Goal: Find contact information: Find contact information

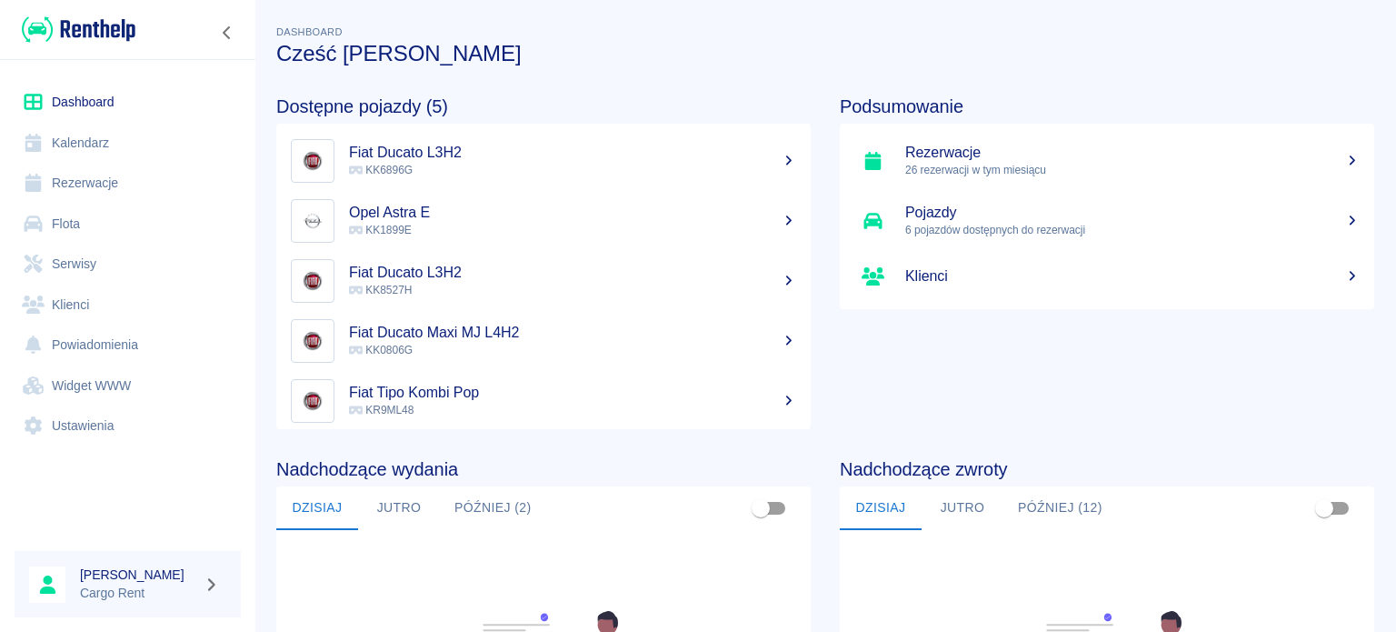
click at [123, 16] on img at bounding box center [79, 30] width 114 height 30
click at [118, 17] on img at bounding box center [79, 30] width 114 height 30
click at [139, 160] on link "Kalendarz" at bounding box center [128, 143] width 226 height 41
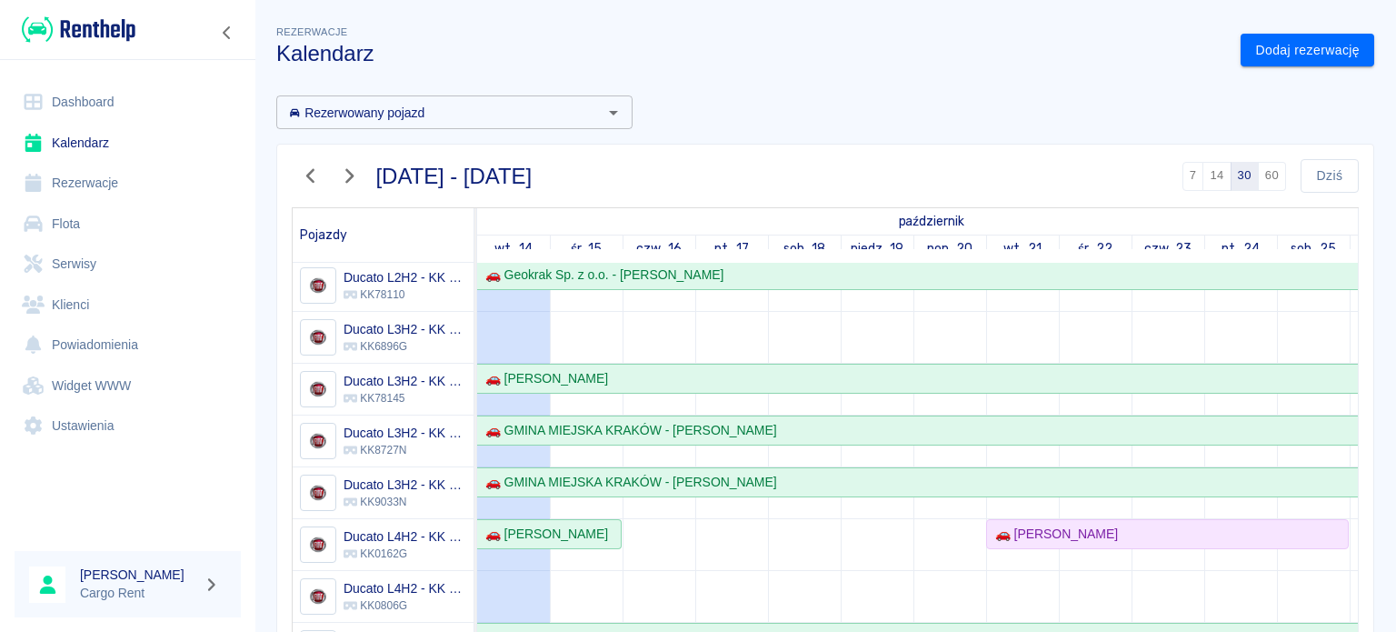
scroll to position [13, 0]
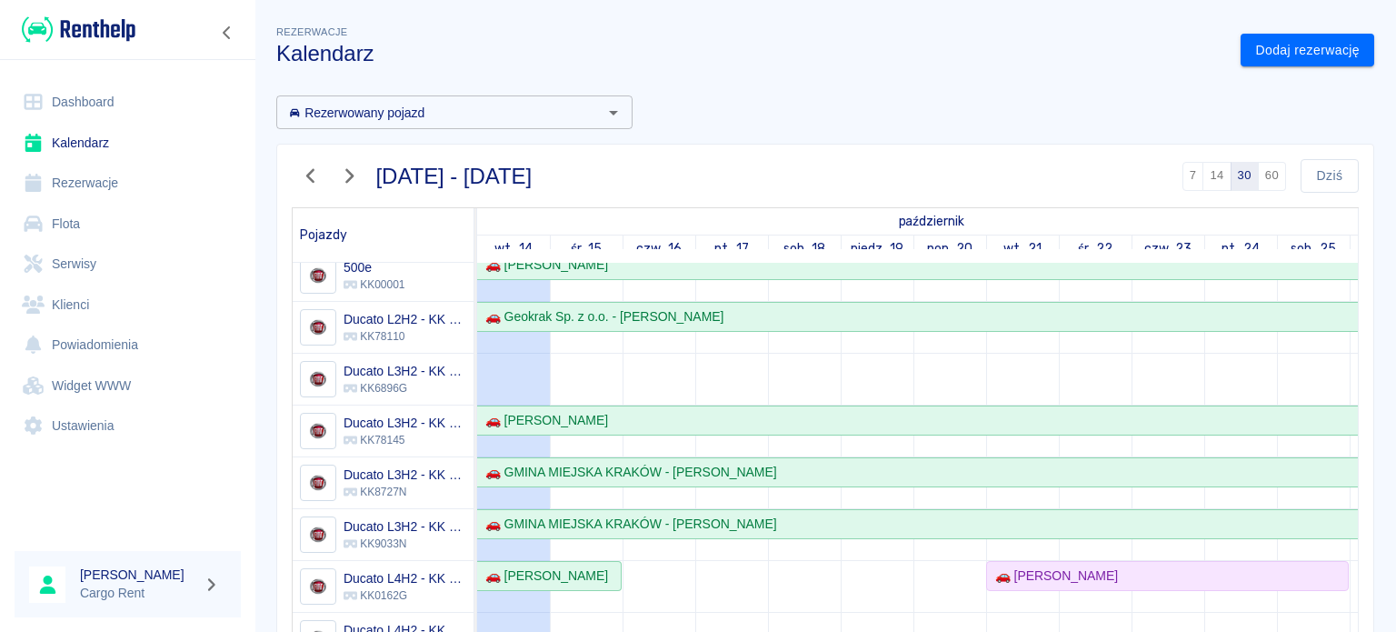
click at [311, 184] on icon "button" at bounding box center [311, 175] width 24 height 19
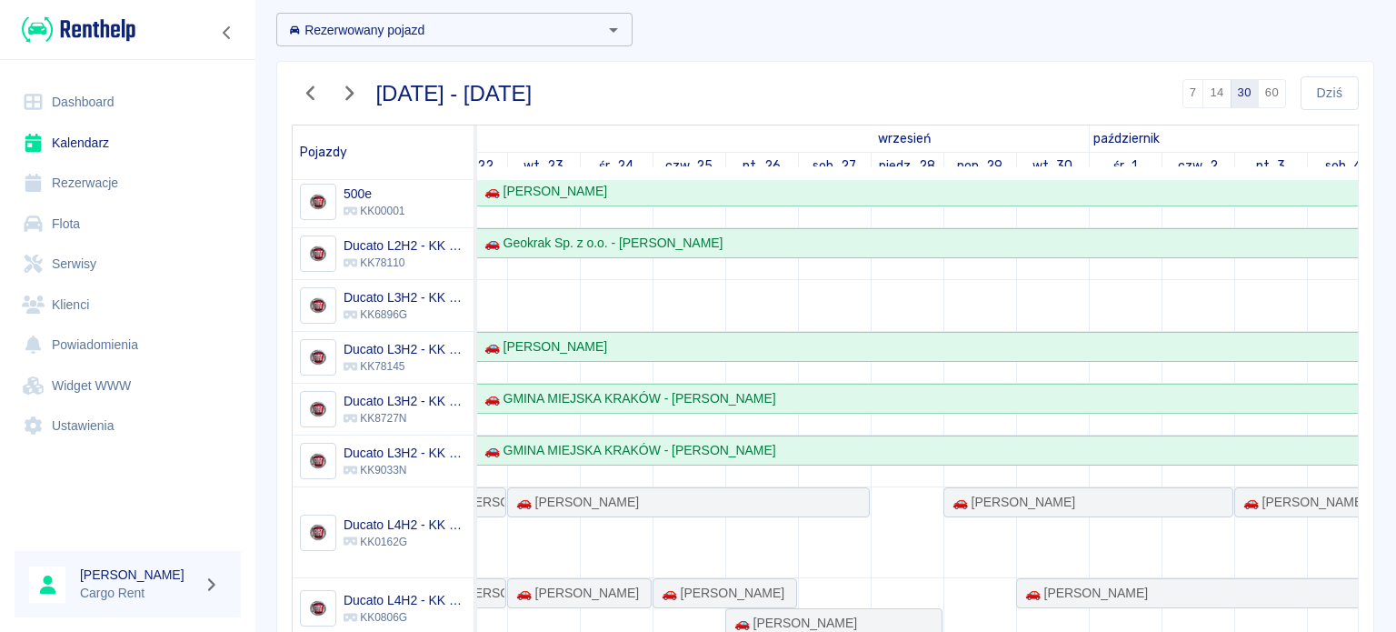
scroll to position [0, 0]
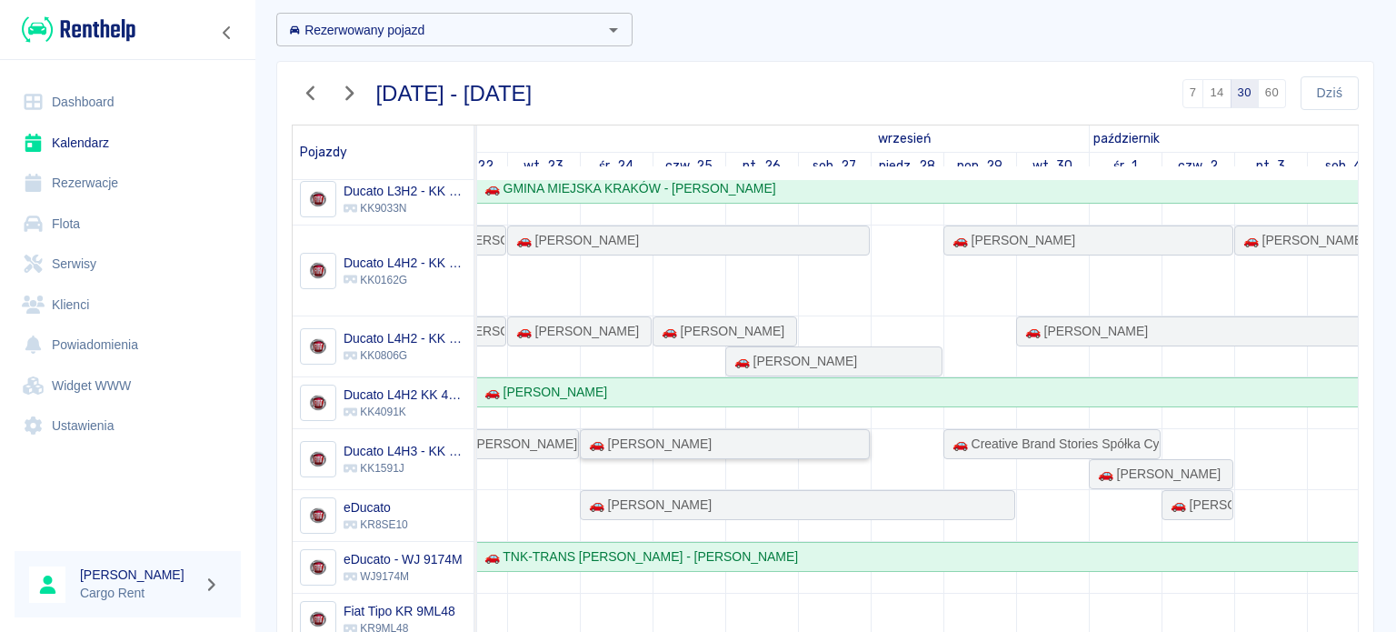
click at [854, 437] on div "🚗 [PERSON_NAME]" at bounding box center [725, 443] width 286 height 19
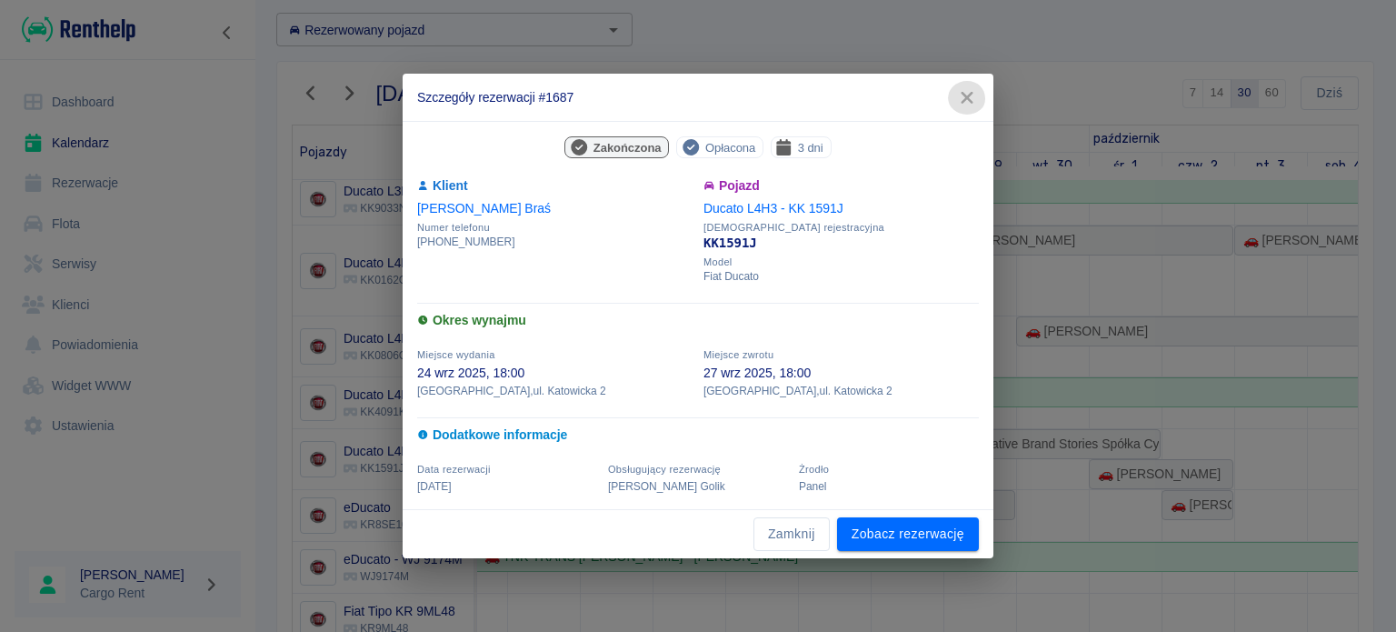
click at [958, 95] on icon "button" at bounding box center [967, 97] width 24 height 19
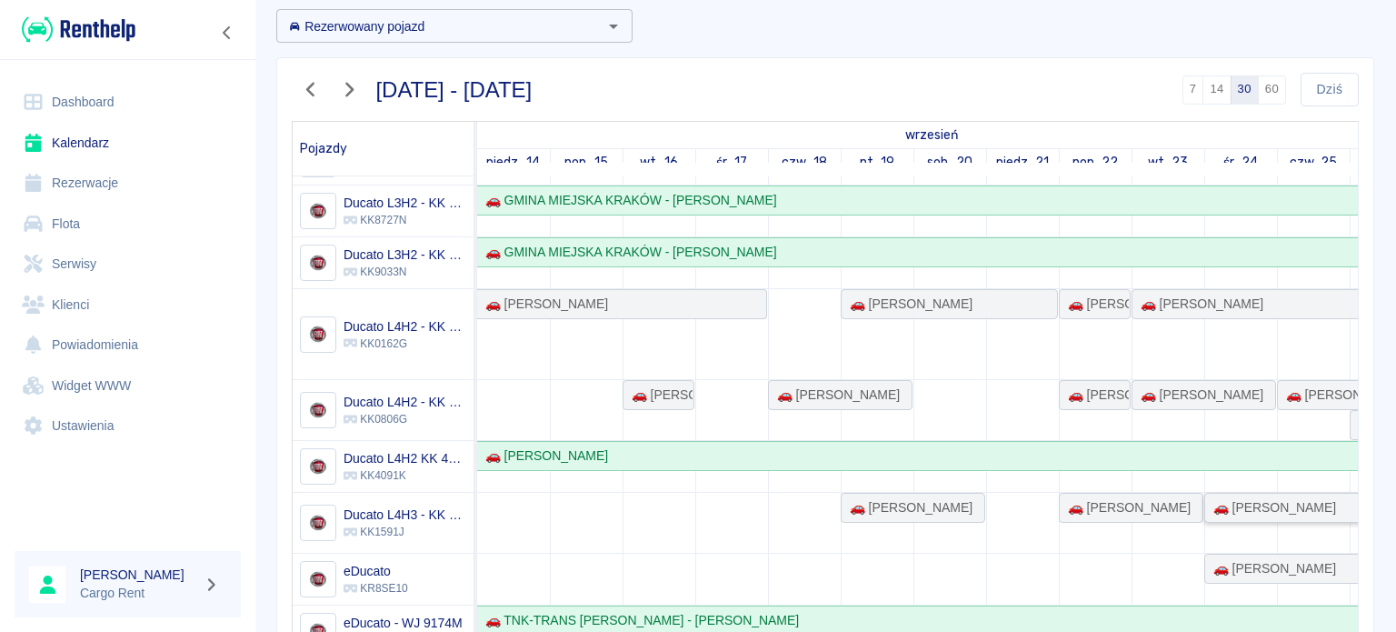
scroll to position [196, 0]
click at [297, 90] on button "button" at bounding box center [311, 90] width 38 height 34
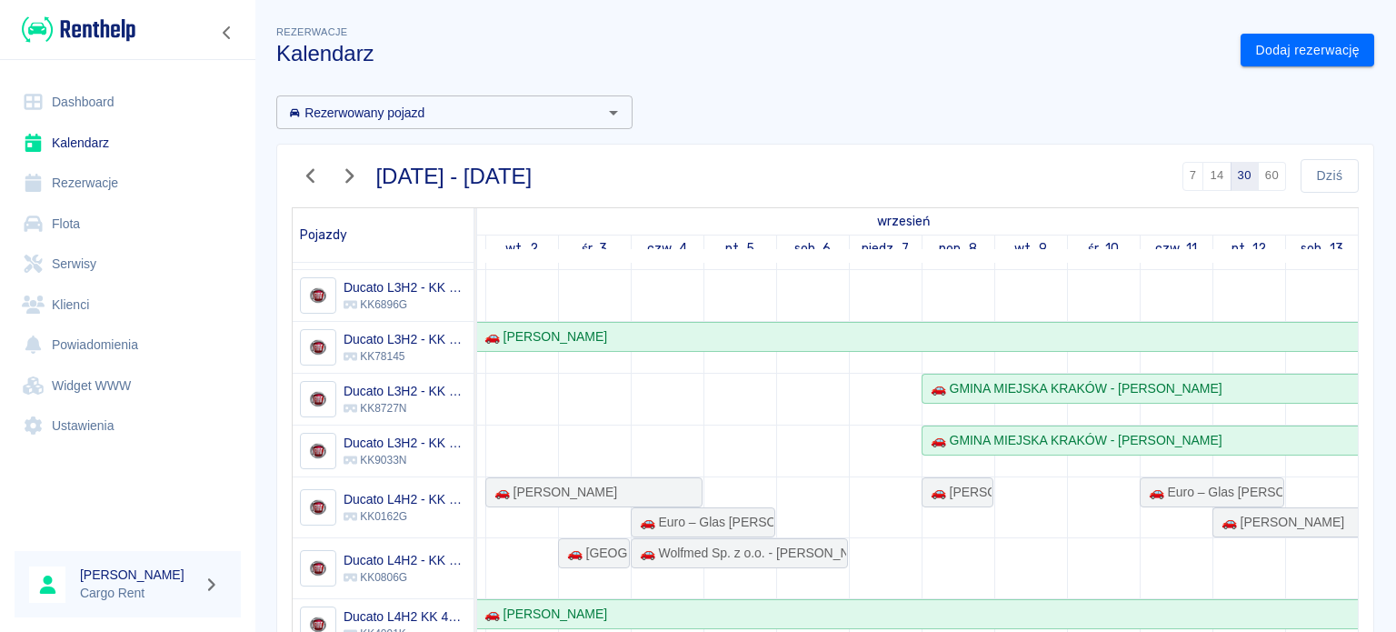
scroll to position [108, 1327]
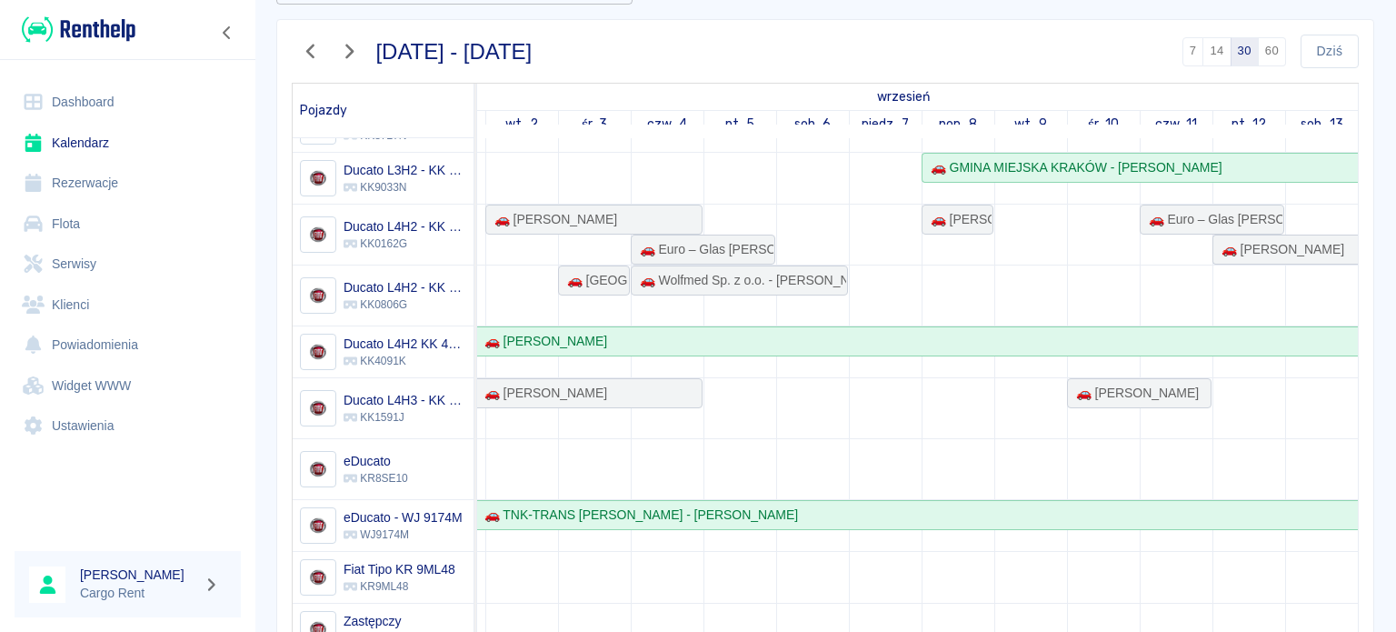
click at [67, 35] on img at bounding box center [79, 30] width 114 height 30
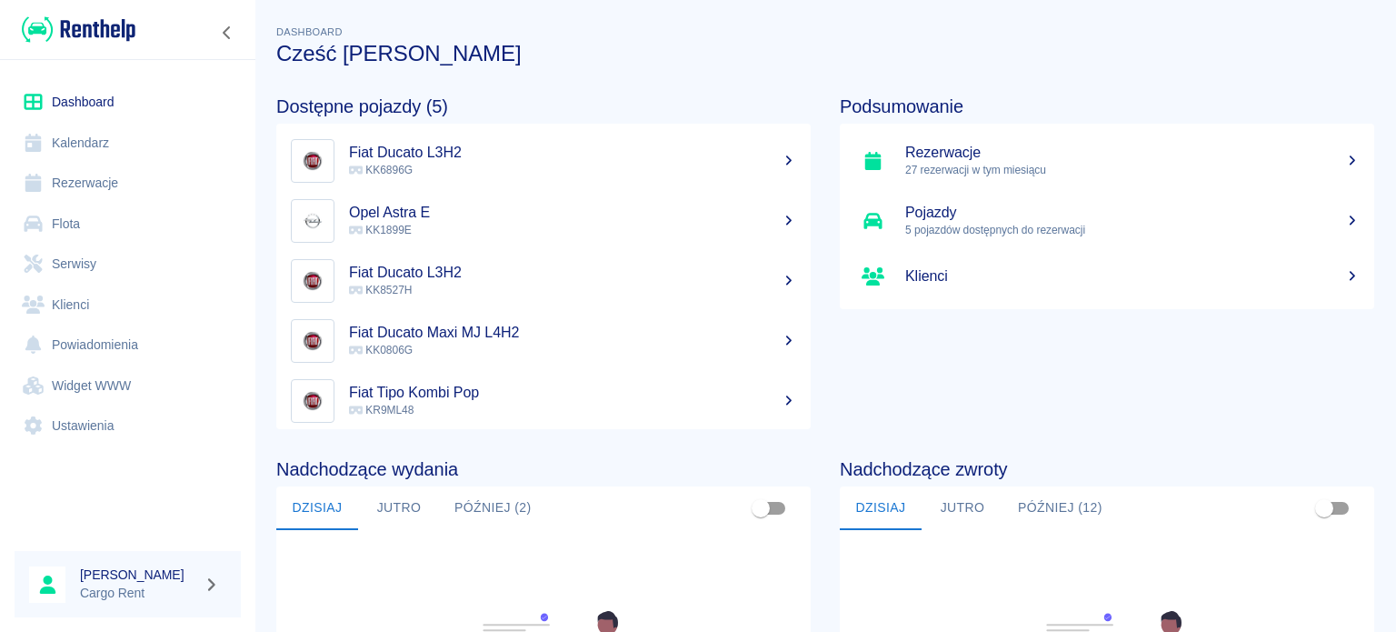
click at [122, 22] on img at bounding box center [79, 30] width 114 height 30
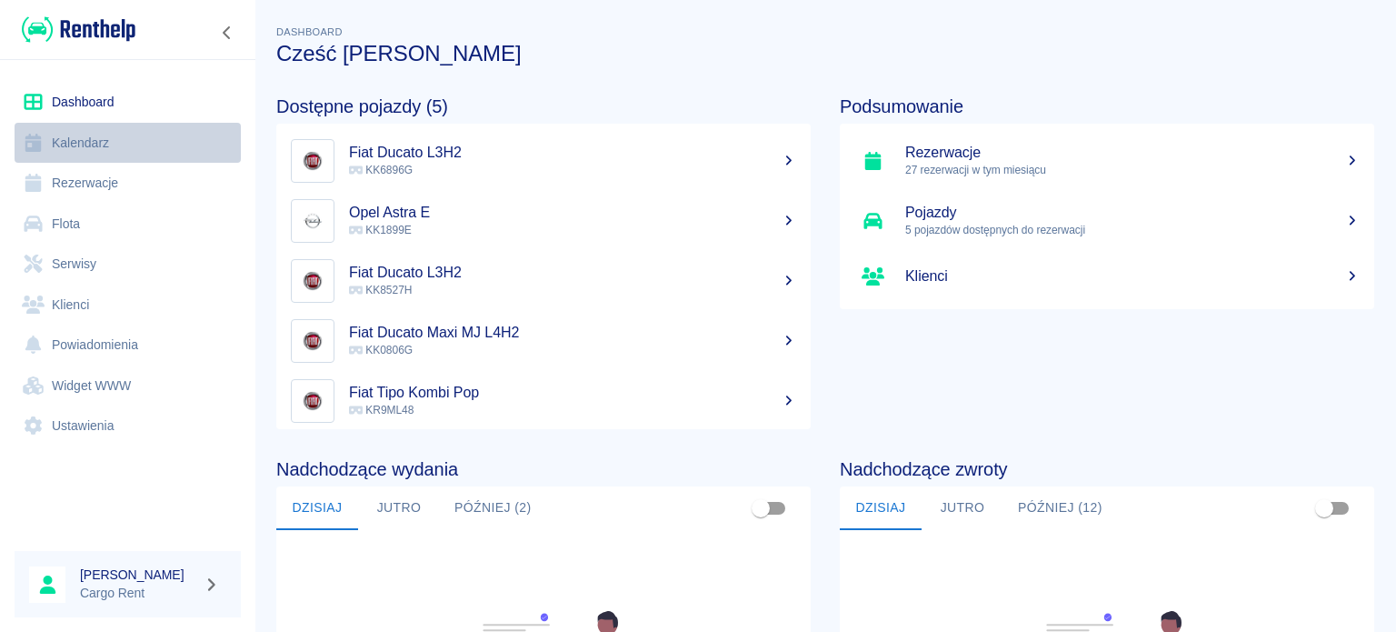
click at [106, 128] on link "Kalendarz" at bounding box center [128, 143] width 226 height 41
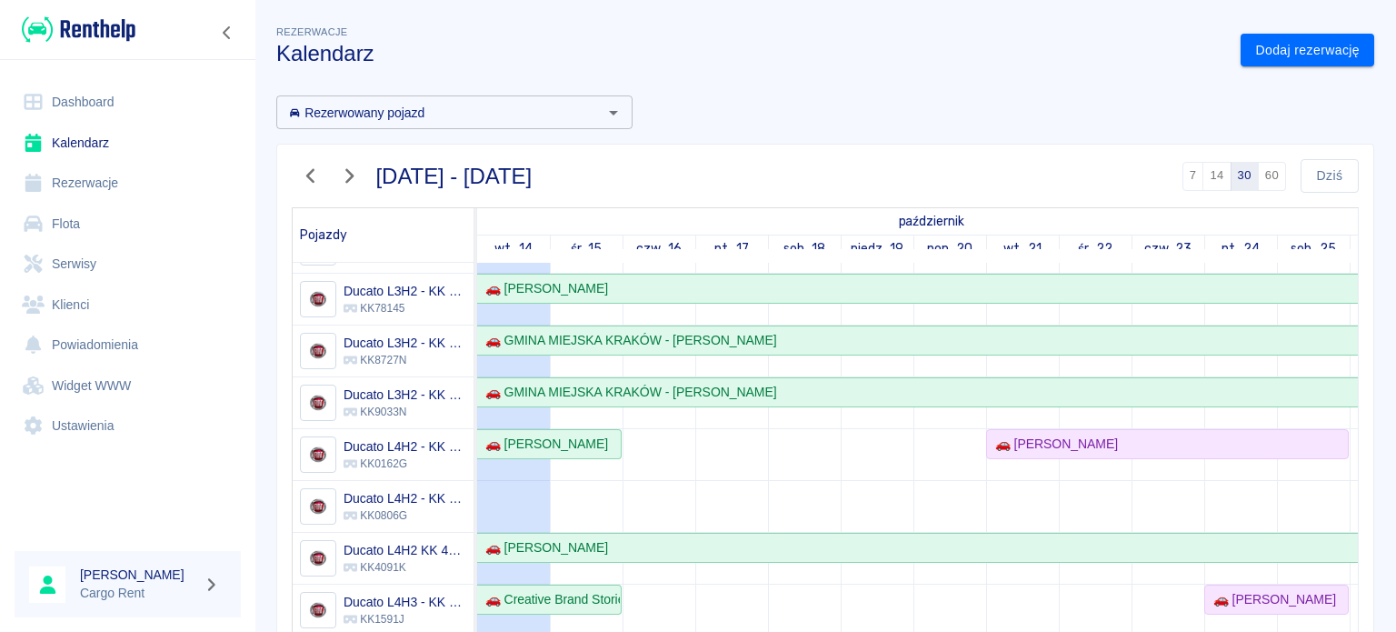
scroll to position [156, 0]
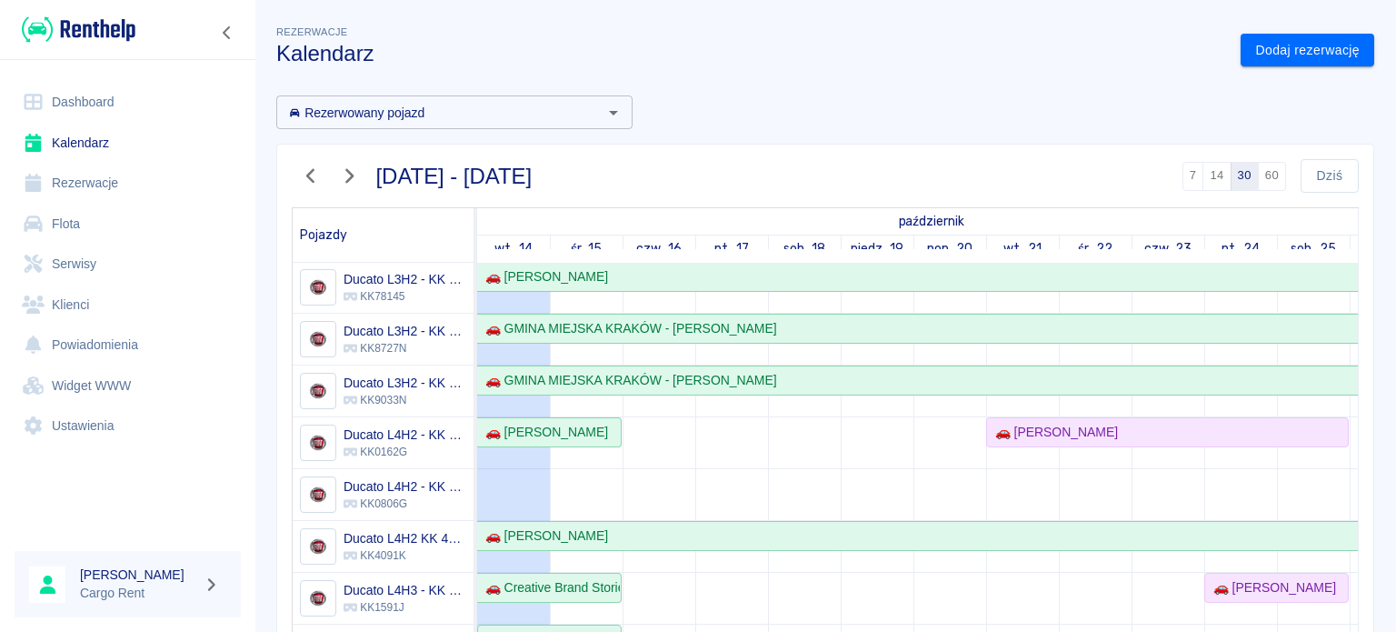
click at [312, 182] on icon "button" at bounding box center [311, 175] width 24 height 19
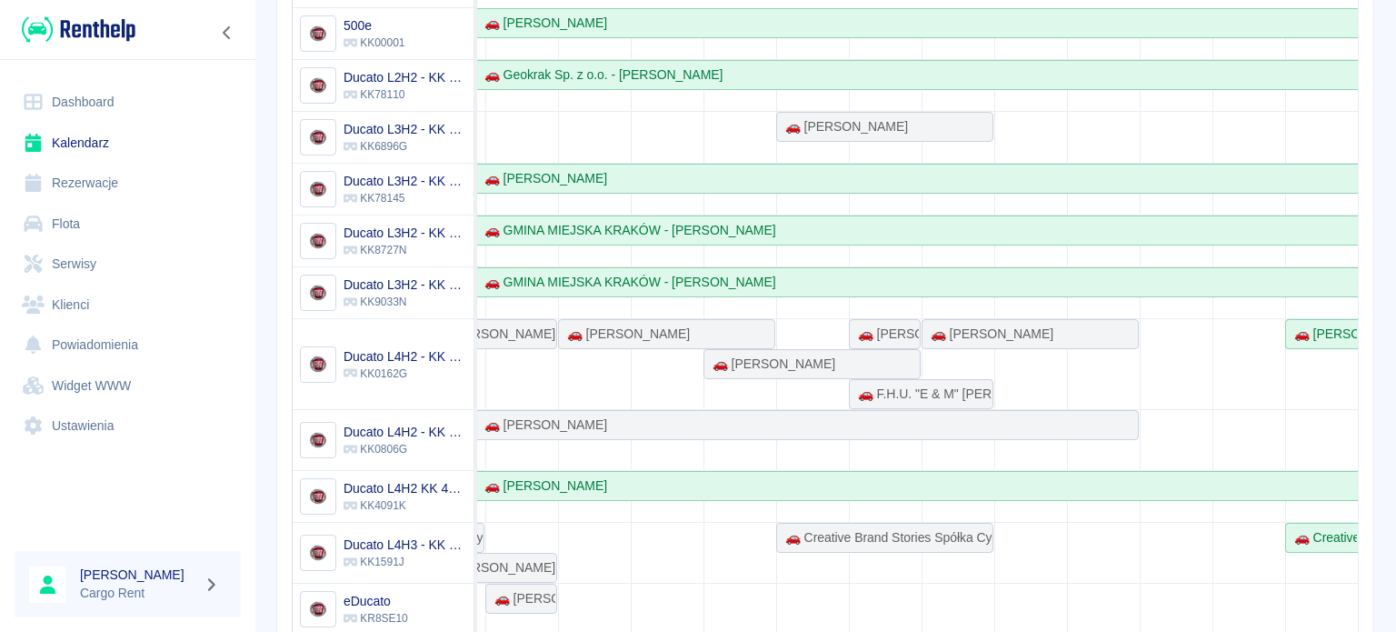
scroll to position [239, 0]
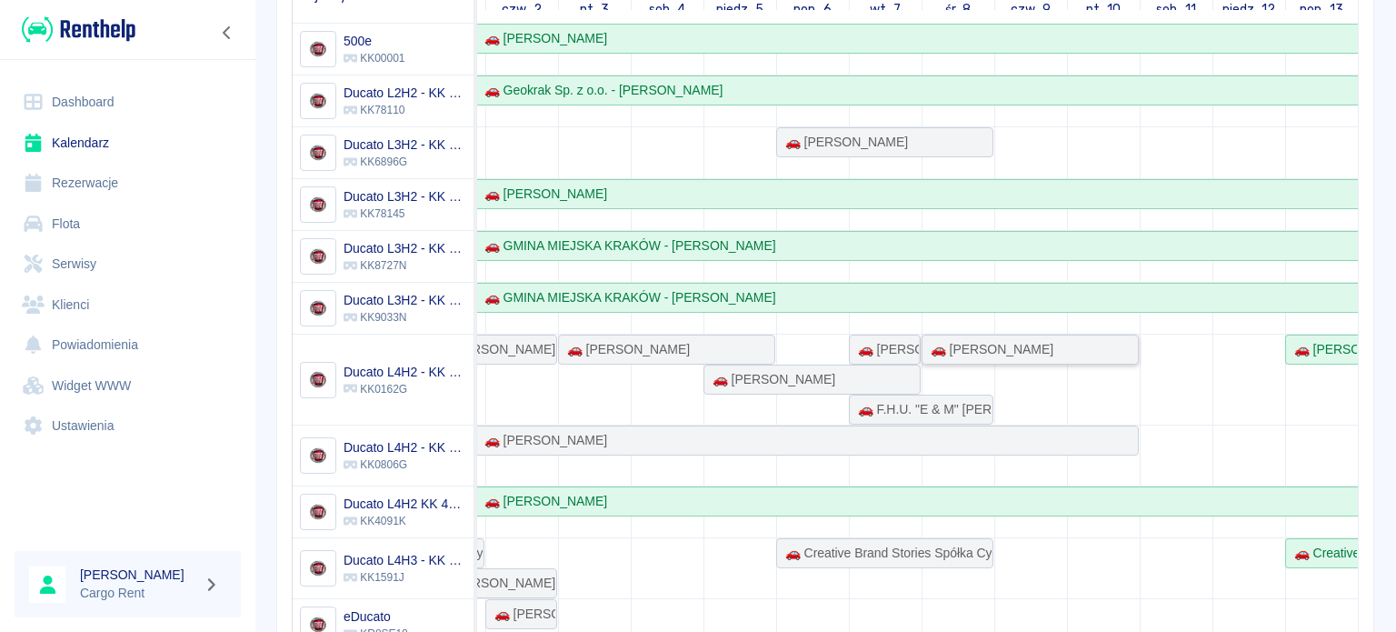
click at [985, 352] on div "🚗 [PERSON_NAME]" at bounding box center [988, 349] width 130 height 19
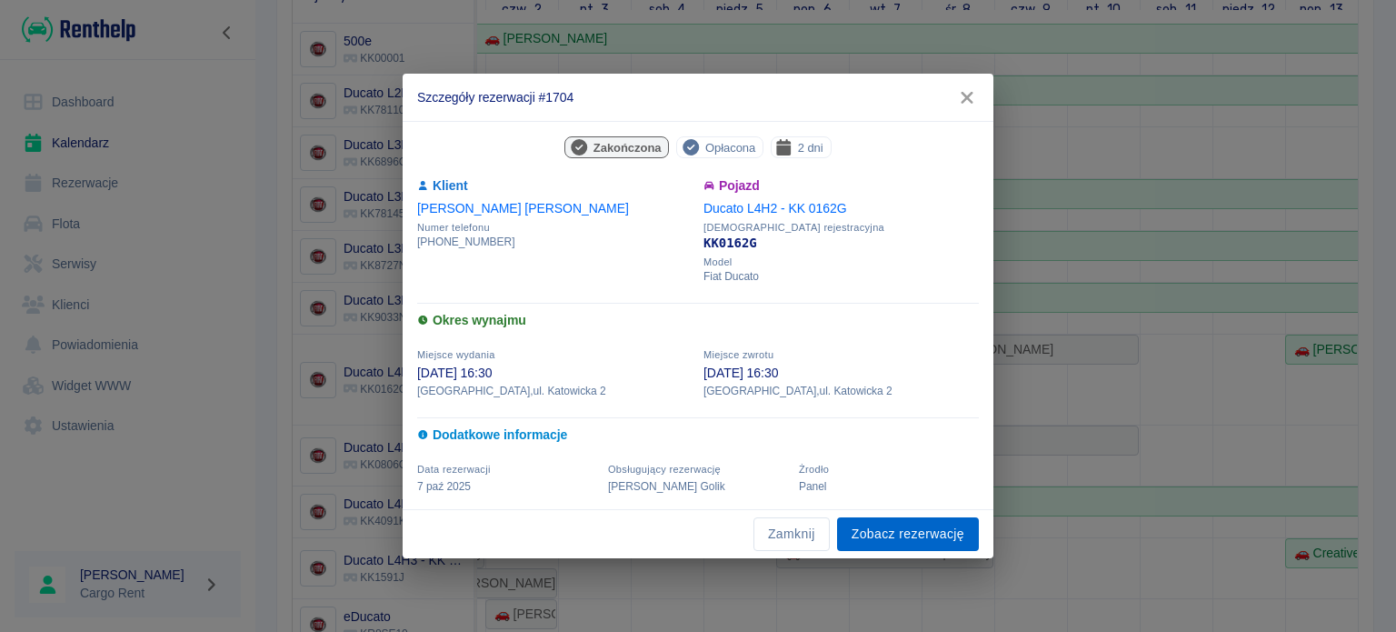
click at [893, 526] on link "Zobacz rezerwację" at bounding box center [908, 534] width 142 height 34
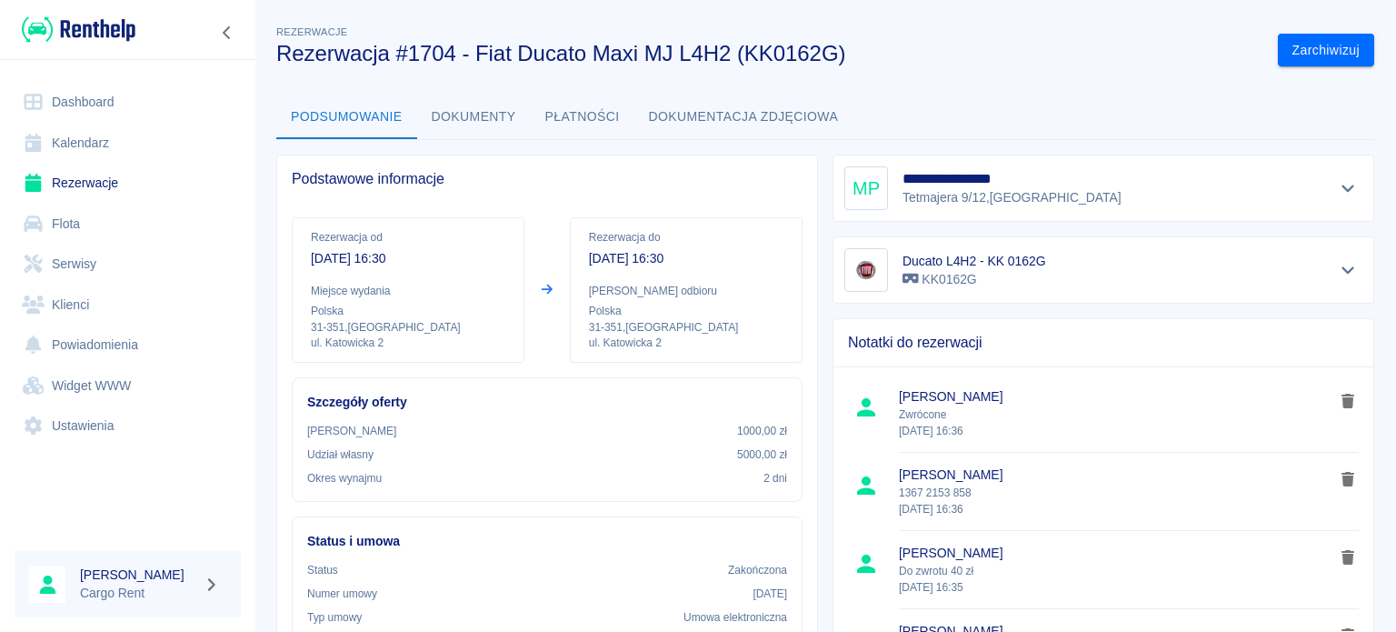
scroll to position [55, 0]
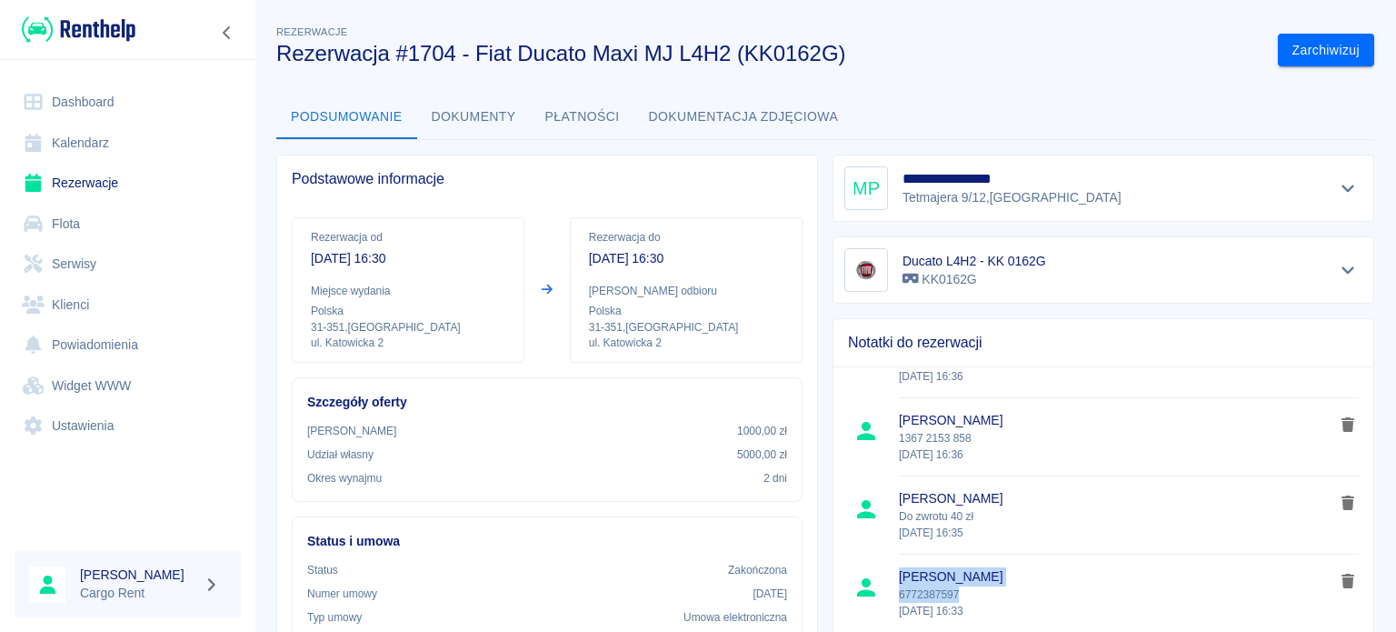
drag, startPoint x: 970, startPoint y: 593, endPoint x: 890, endPoint y: 594, distance: 80.0
click at [890, 594] on li "[PERSON_NAME] 6772387597 [DATE] 16:33" at bounding box center [1103, 592] width 540 height 77
click at [899, 593] on p "6772387597 [DATE] 16:33" at bounding box center [1116, 602] width 435 height 33
drag, startPoint x: 892, startPoint y: 593, endPoint x: 962, endPoint y: 592, distance: 70.0
click at [962, 592] on p "6772387597 [DATE] 16:33" at bounding box center [1116, 602] width 435 height 33
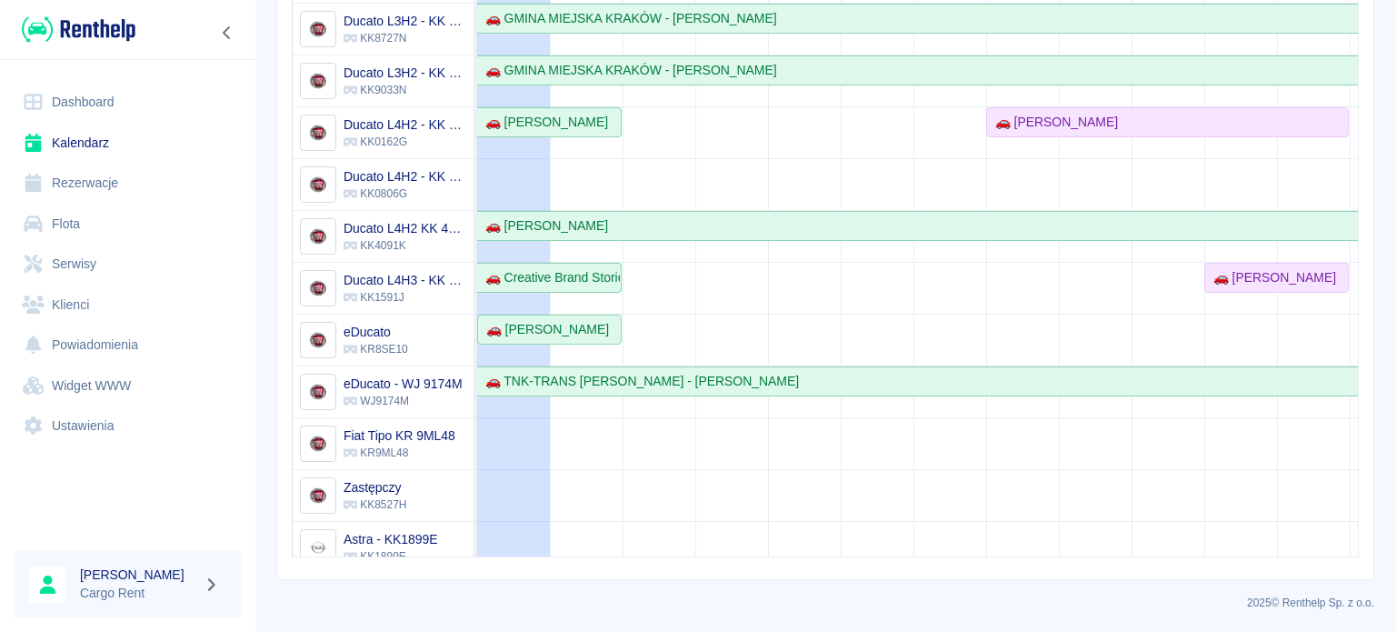
scroll to position [190, 0]
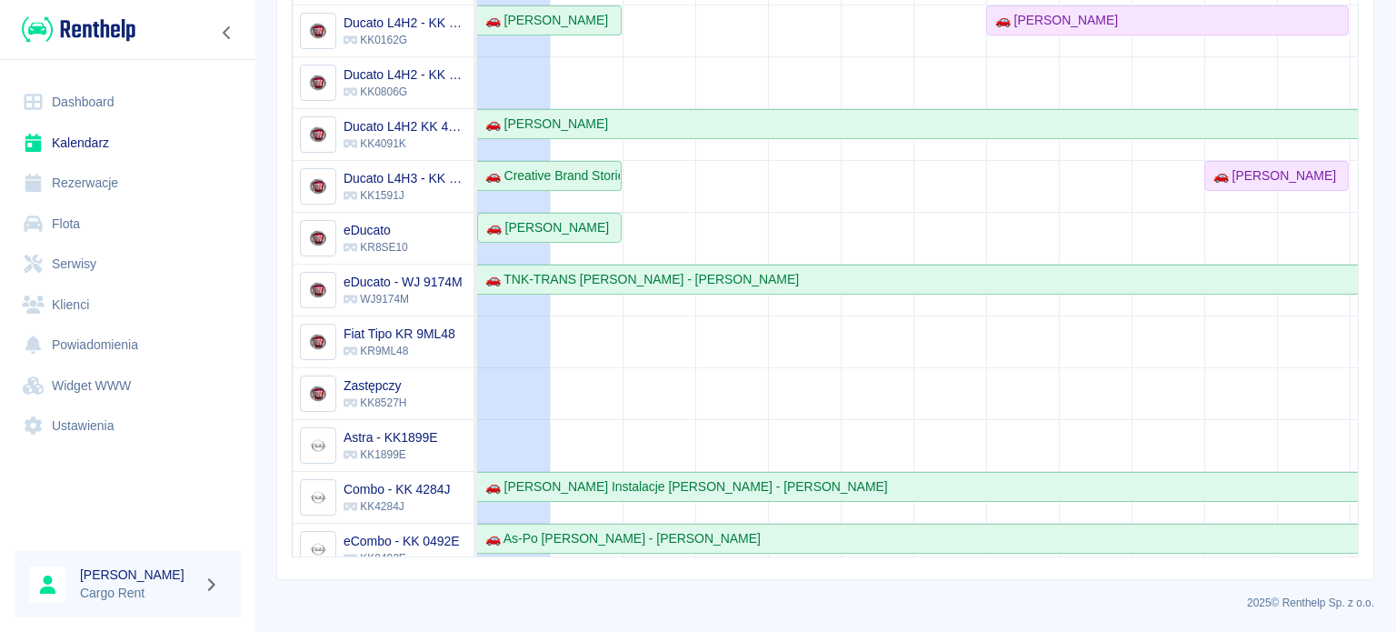
drag, startPoint x: 782, startPoint y: 534, endPoint x: 916, endPoint y: 533, distance: 133.6
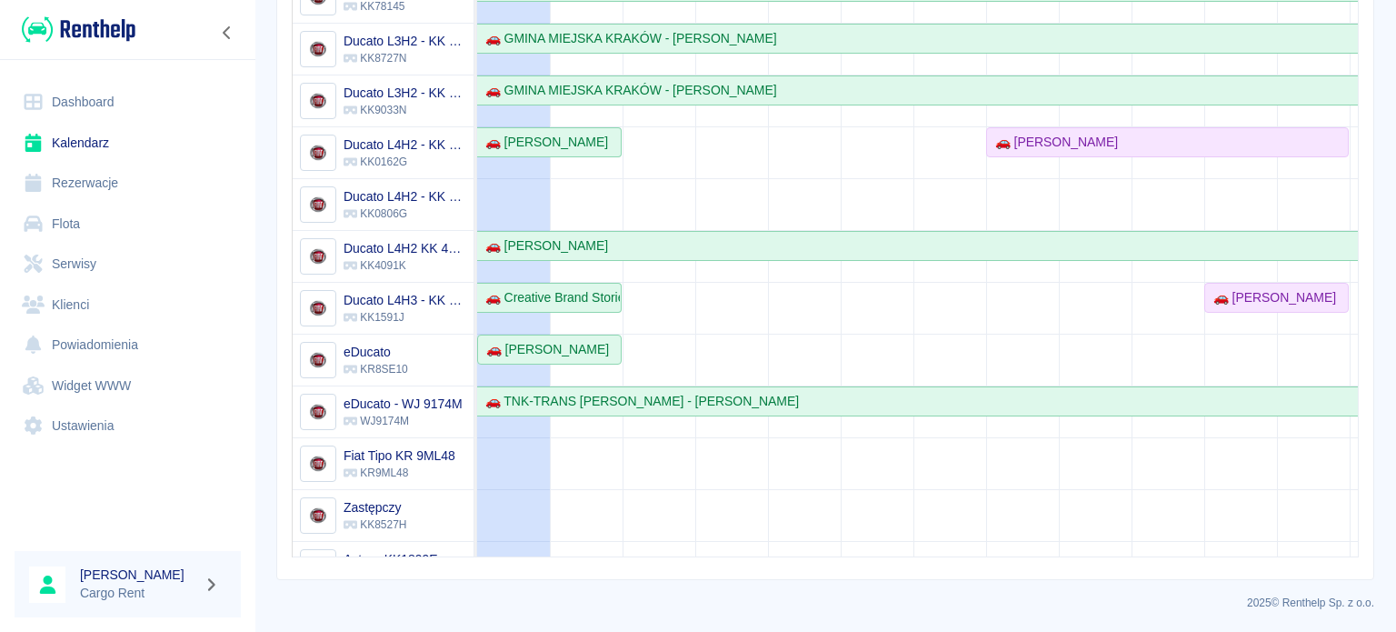
scroll to position [0, 0]
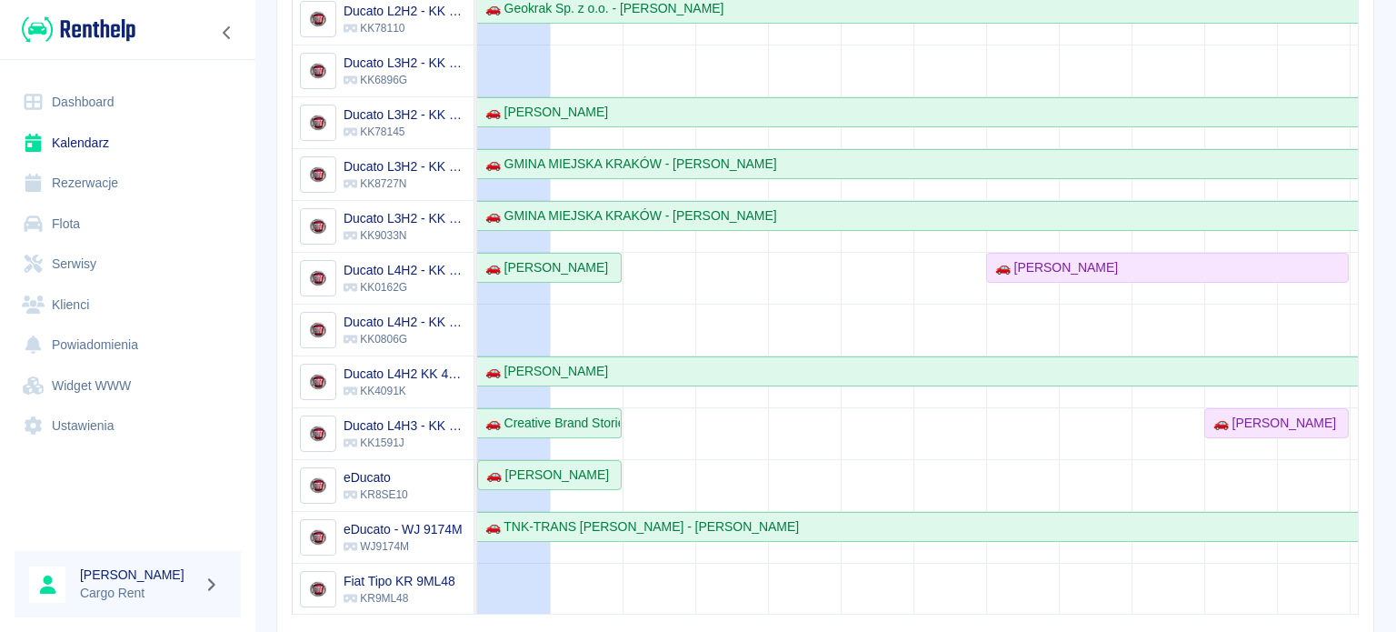
click at [841, 384] on td at bounding box center [877, 382] width 73 height 880
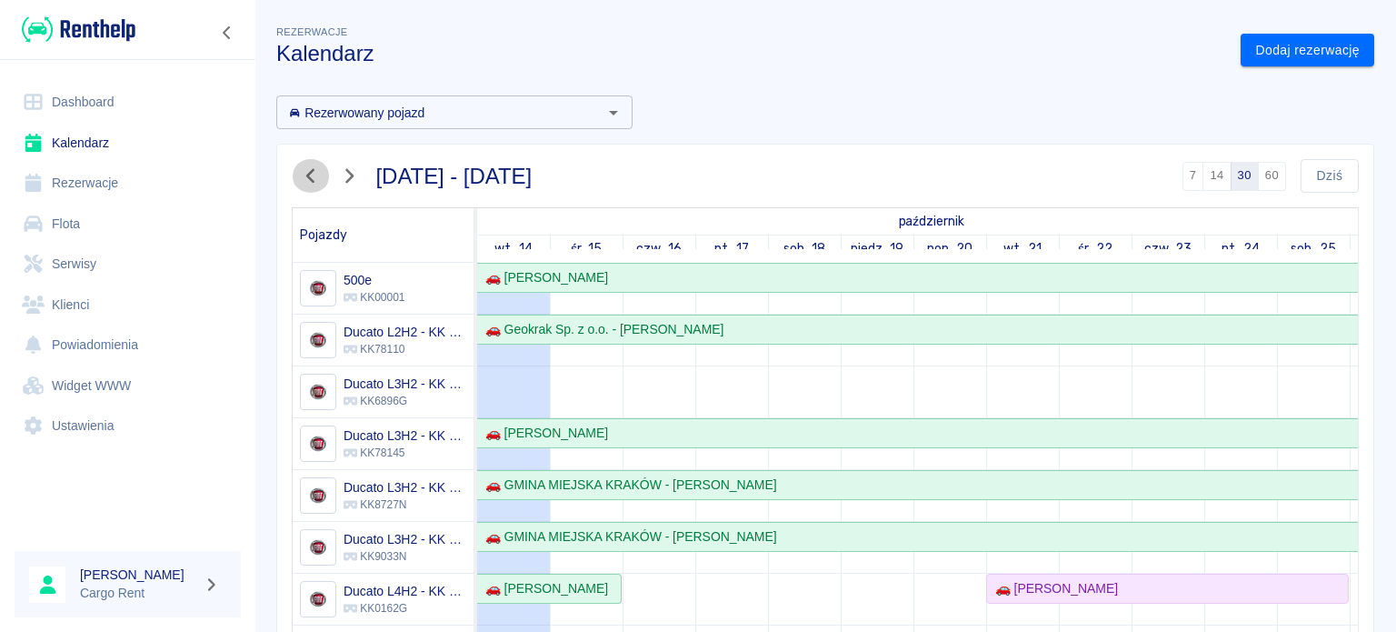
click at [304, 161] on button "button" at bounding box center [311, 176] width 38 height 34
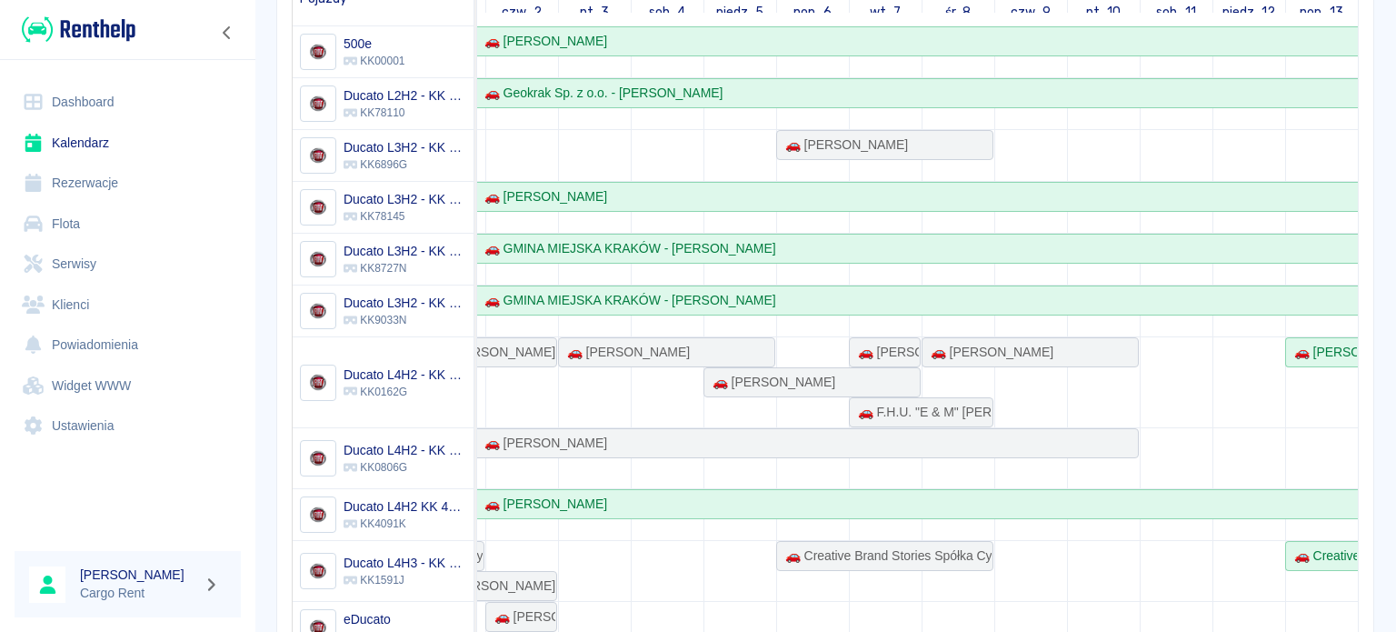
scroll to position [222, 0]
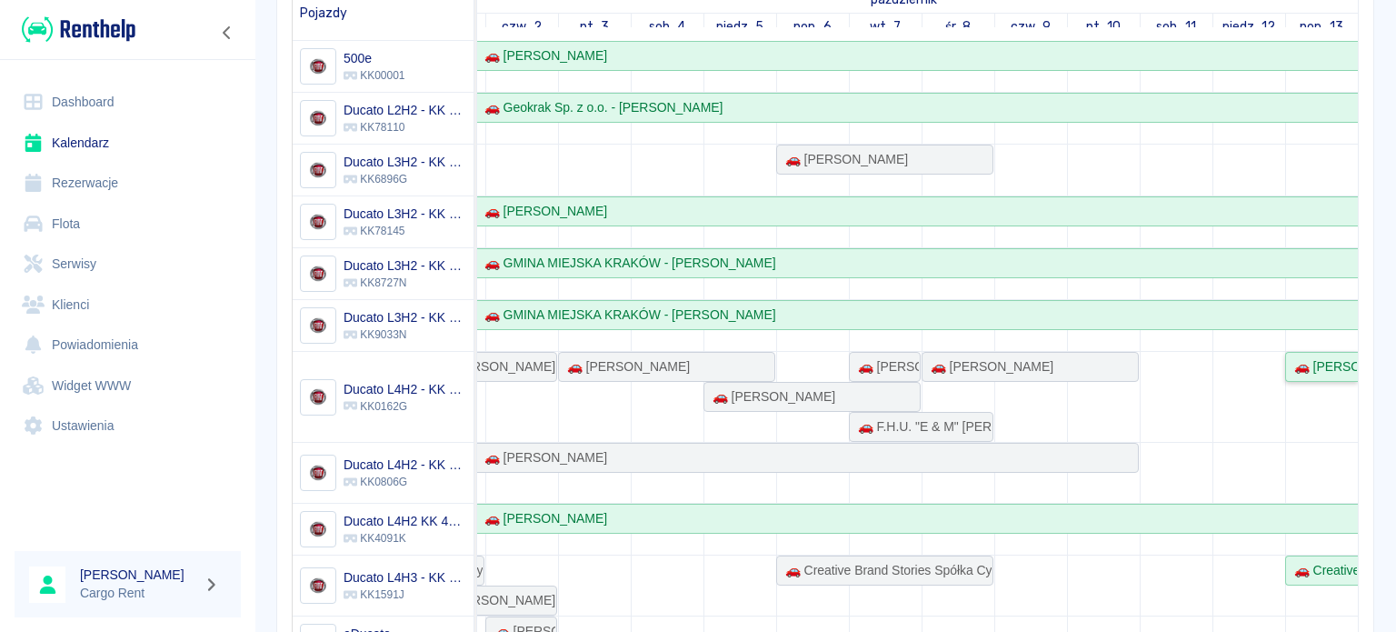
click at [1287, 366] on div "🚗 [PERSON_NAME]" at bounding box center [1322, 366] width 70 height 19
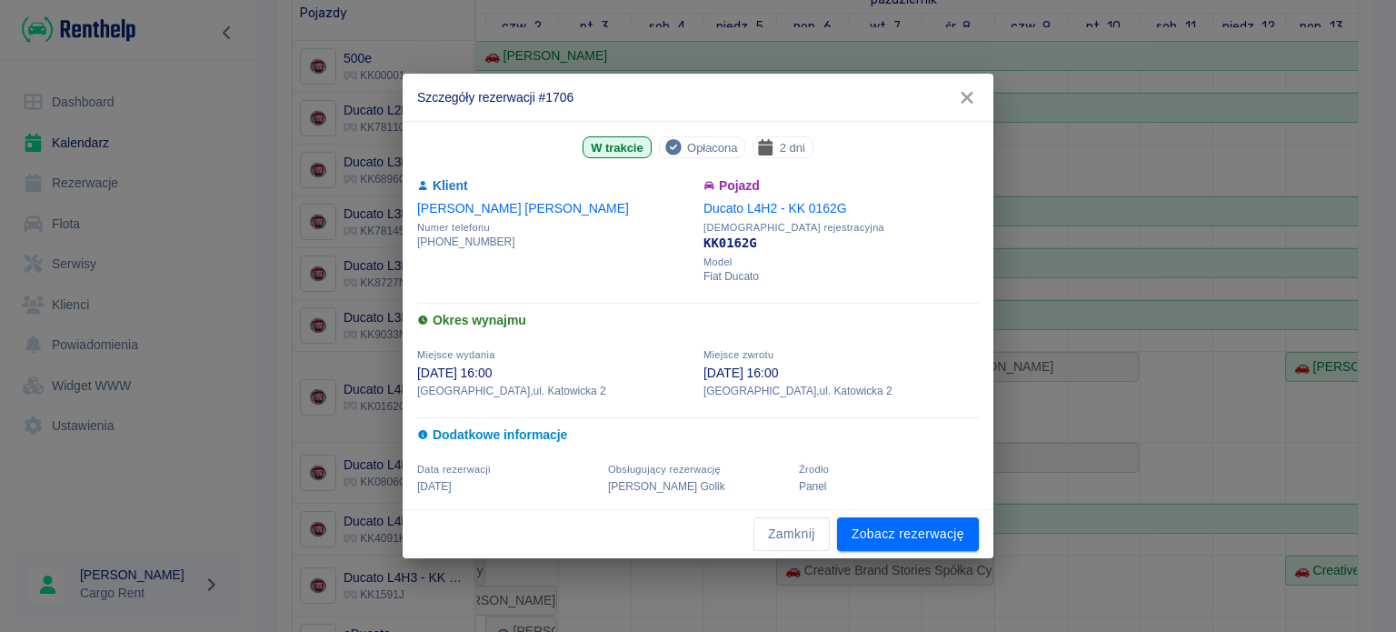
drag, startPoint x: 956, startPoint y: 92, endPoint x: 976, endPoint y: 89, distance: 20.2
click at [956, 92] on icon "button" at bounding box center [967, 97] width 24 height 19
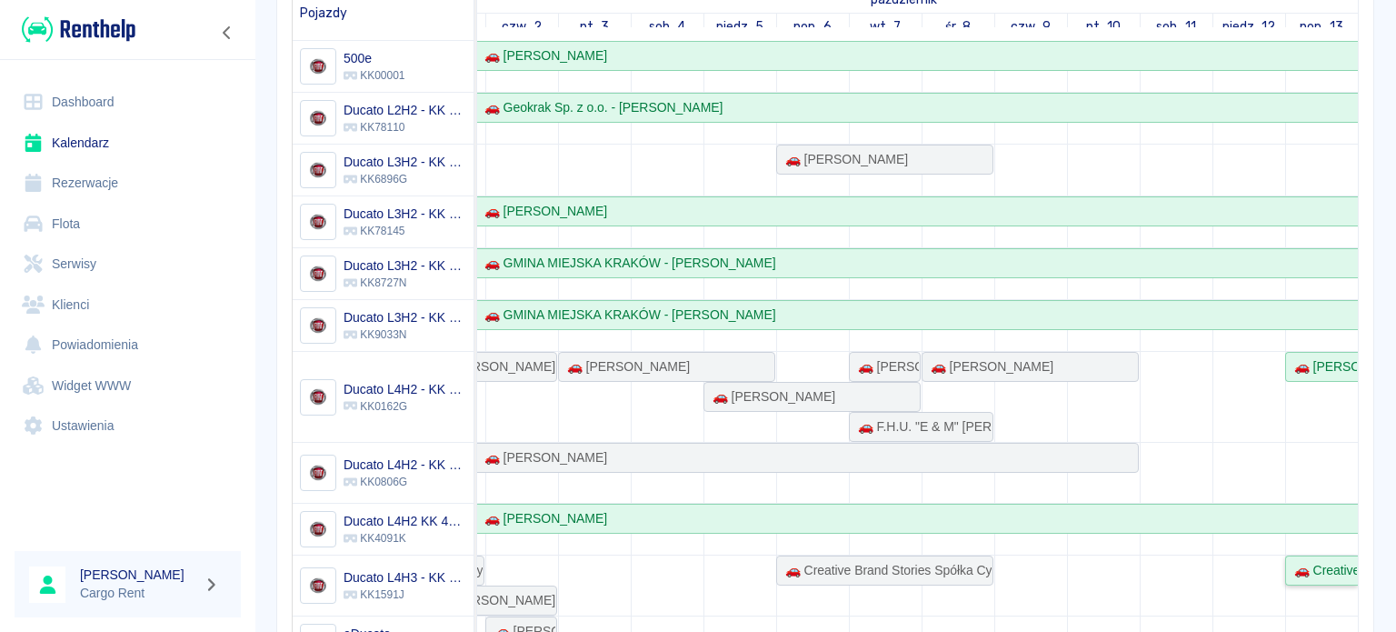
click at [1303, 575] on div "🚗 Creative Brand Stories Spółka Cywilna - [PERSON_NAME]" at bounding box center [1322, 570] width 70 height 19
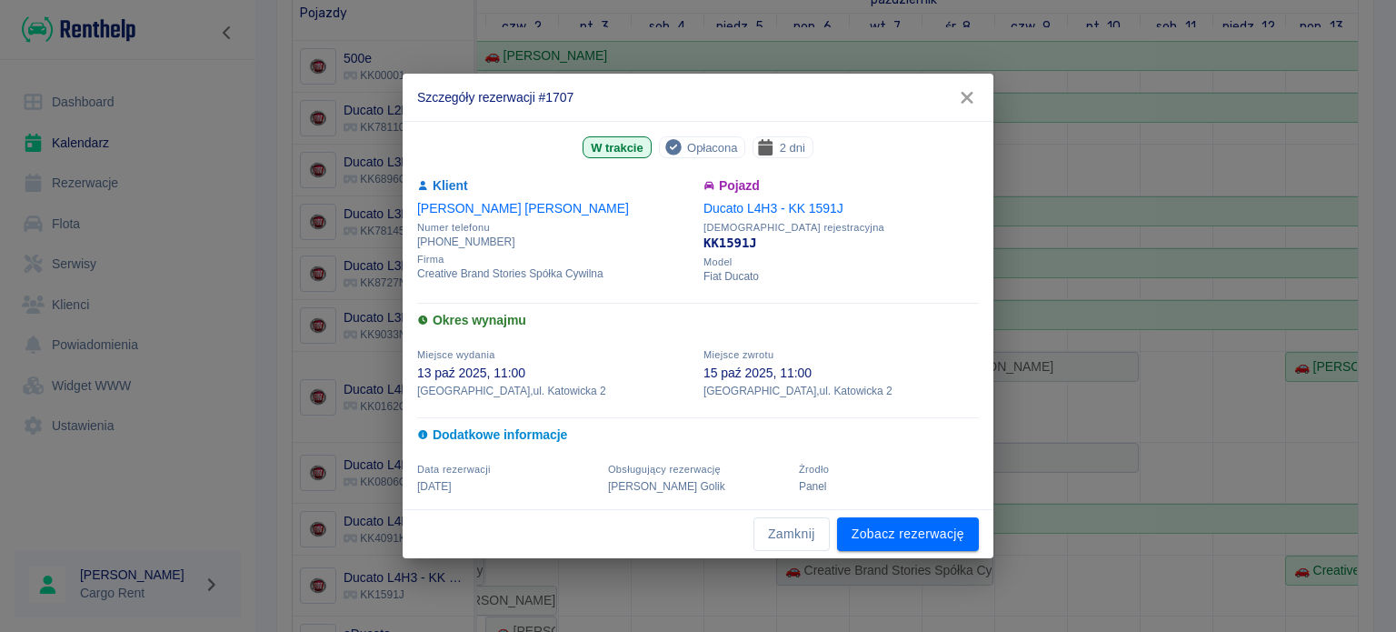
click at [505, 211] on link "[PERSON_NAME]" at bounding box center [523, 208] width 212 height 15
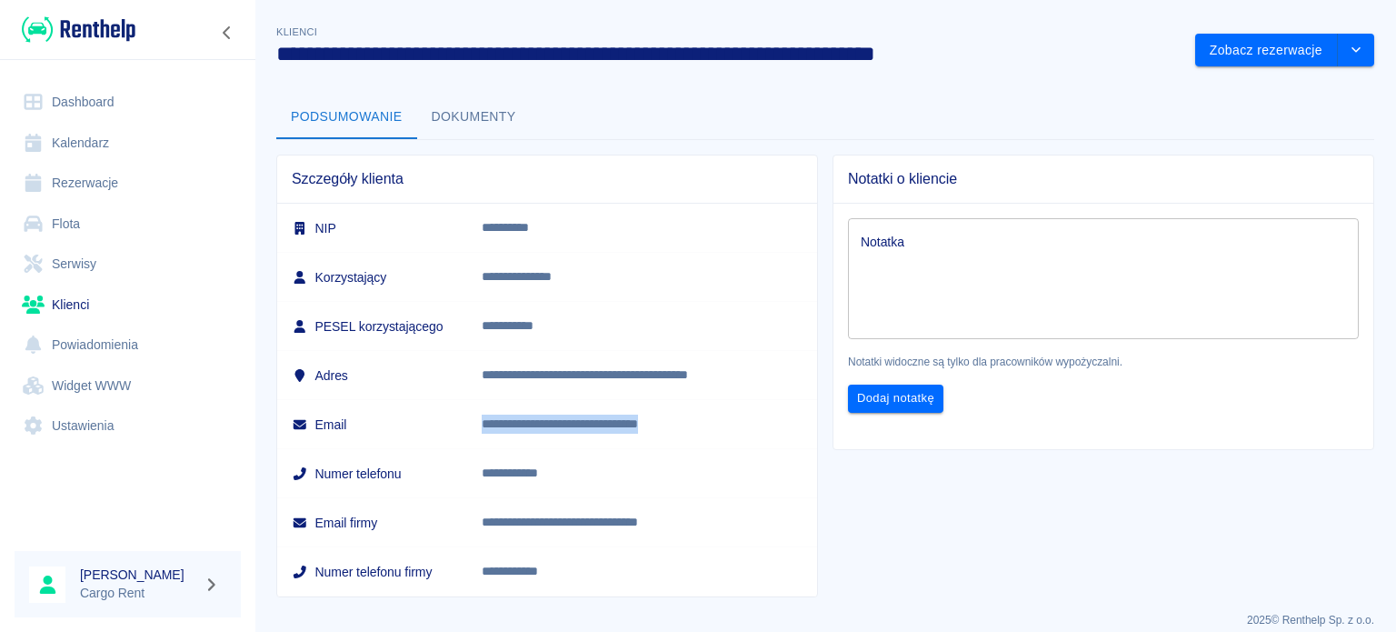
drag, startPoint x: 759, startPoint y: 426, endPoint x: 482, endPoint y: 443, distance: 277.6
click at [482, 443] on td "**********" at bounding box center [642, 424] width 350 height 49
copy p "**********"
click at [101, 28] on img at bounding box center [79, 30] width 114 height 30
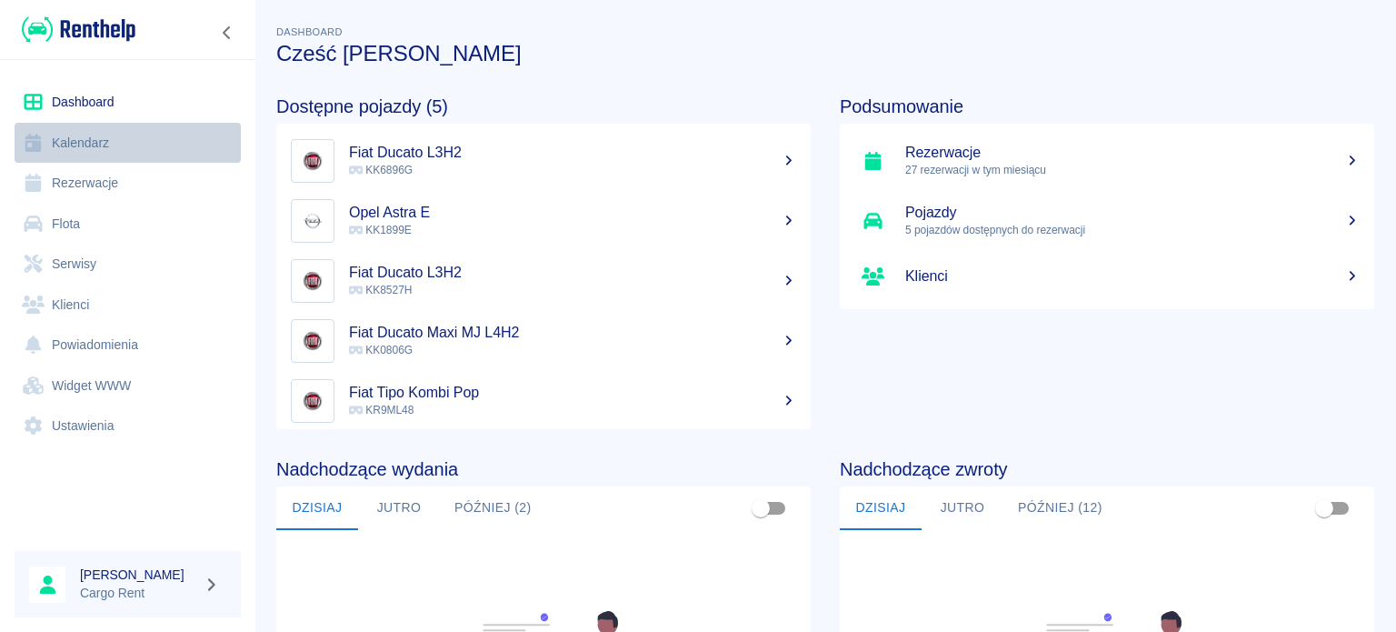
click at [100, 137] on link "Kalendarz" at bounding box center [128, 143] width 226 height 41
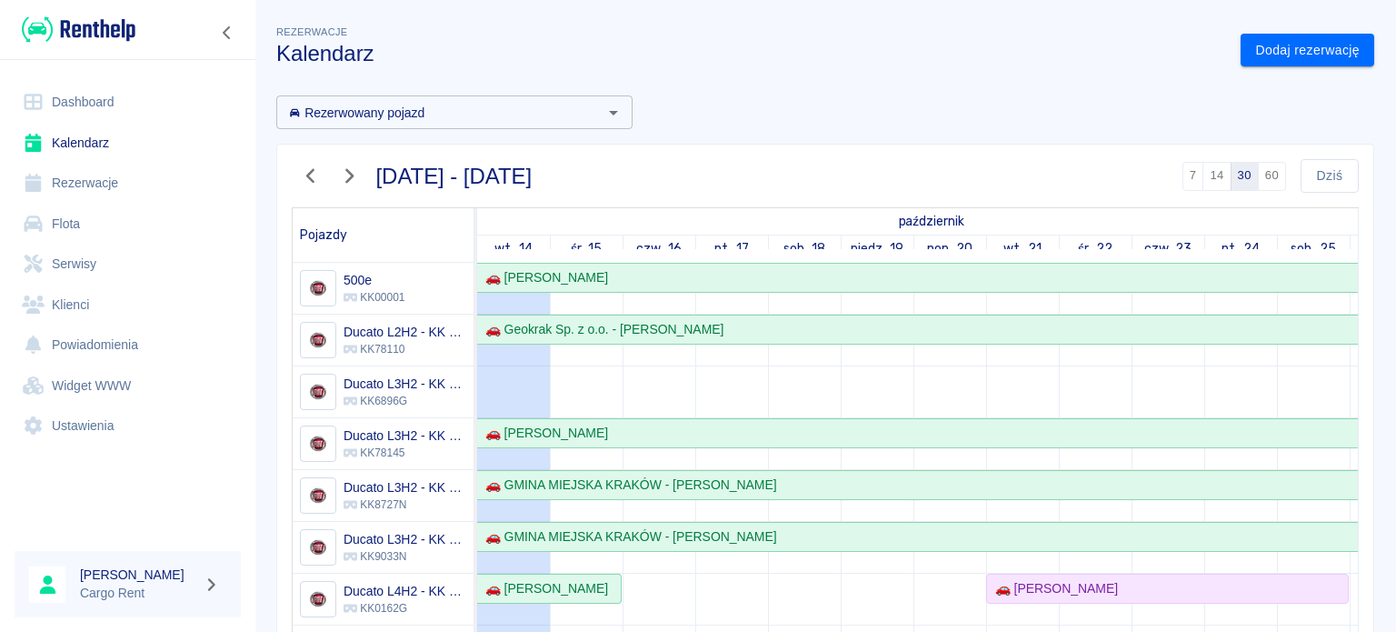
click at [124, 22] on img at bounding box center [79, 30] width 114 height 30
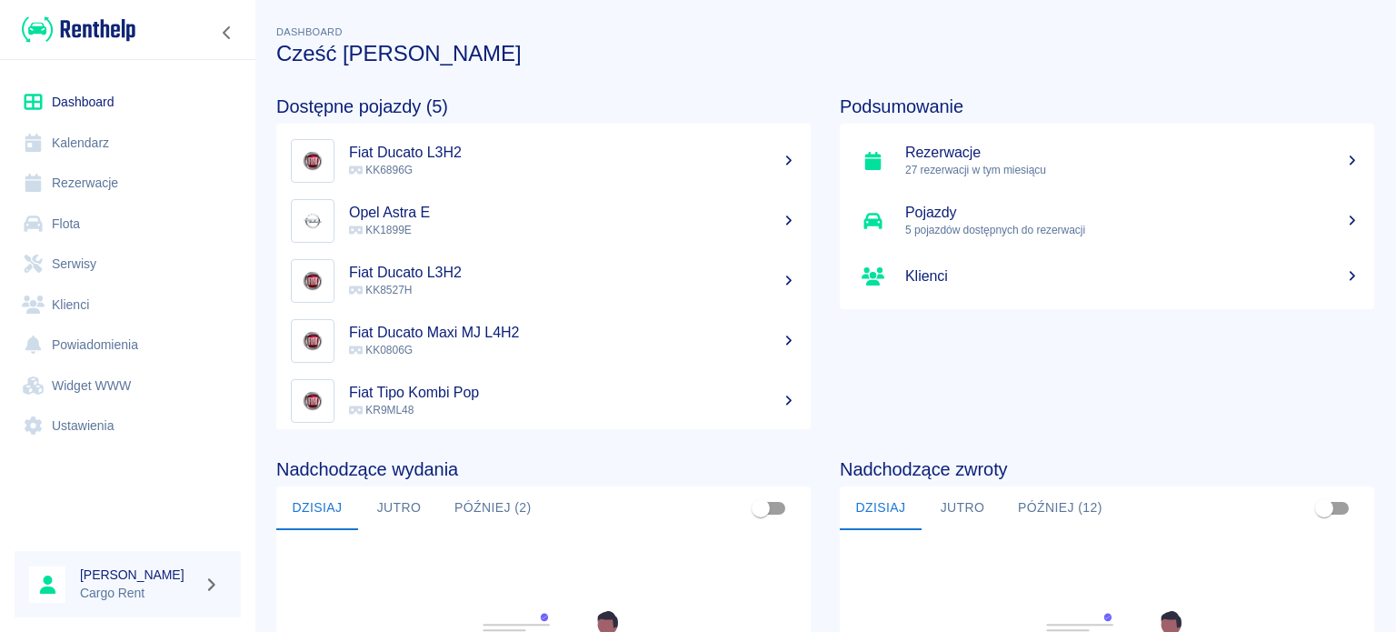
click at [164, 157] on link "Kalendarz" at bounding box center [128, 143] width 226 height 41
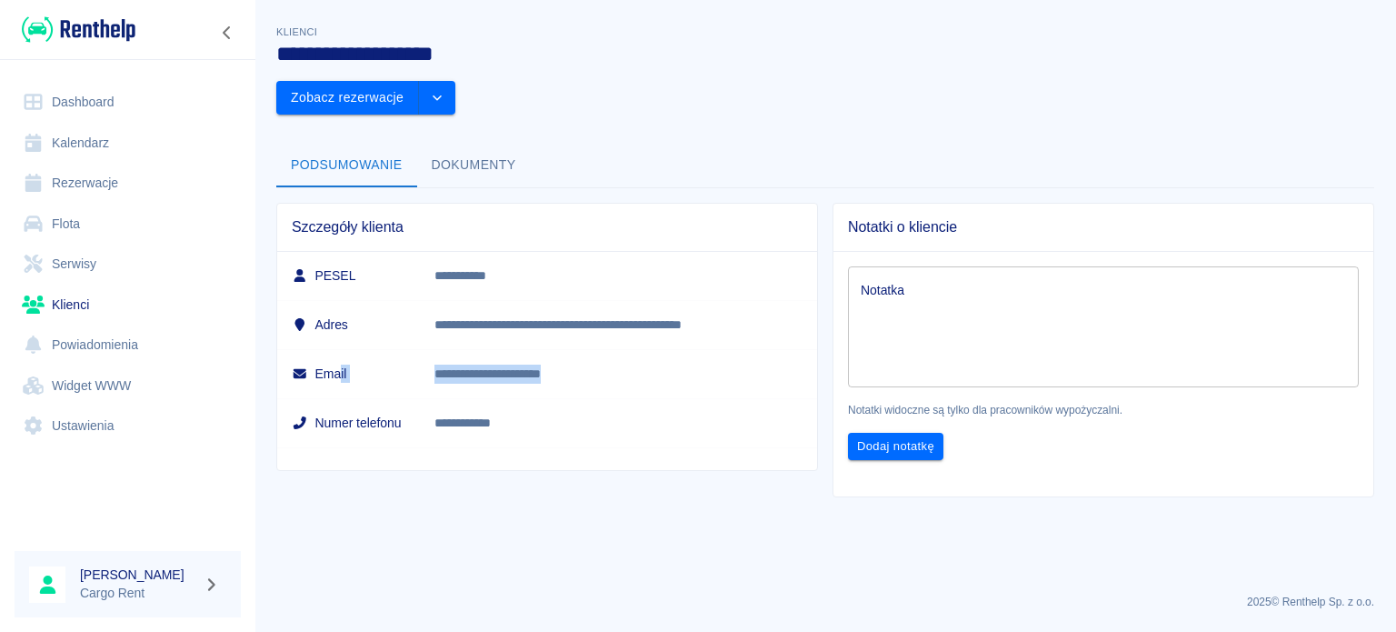
drag, startPoint x: 623, startPoint y: 344, endPoint x: 341, endPoint y: 348, distance: 282.6
click at [341, 349] on tr "**********" at bounding box center [547, 373] width 540 height 49
click at [574, 398] on td "**********" at bounding box center [618, 422] width 397 height 49
drag, startPoint x: 607, startPoint y: 320, endPoint x: 446, endPoint y: 336, distance: 161.7
click at [446, 349] on td "**********" at bounding box center [618, 373] width 397 height 49
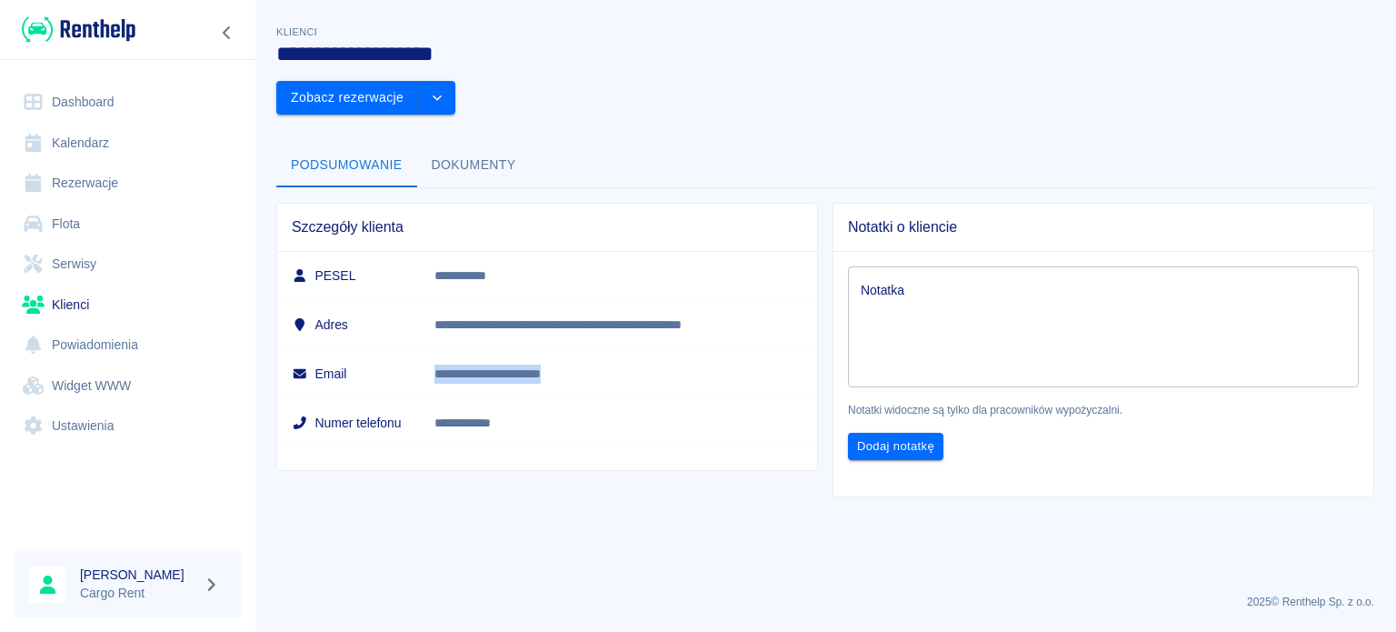
copy p "**********"
click at [160, 35] on div at bounding box center [127, 29] width 255 height 59
click at [142, 35] on div at bounding box center [127, 29] width 255 height 59
click at [24, 35] on img at bounding box center [79, 30] width 114 height 30
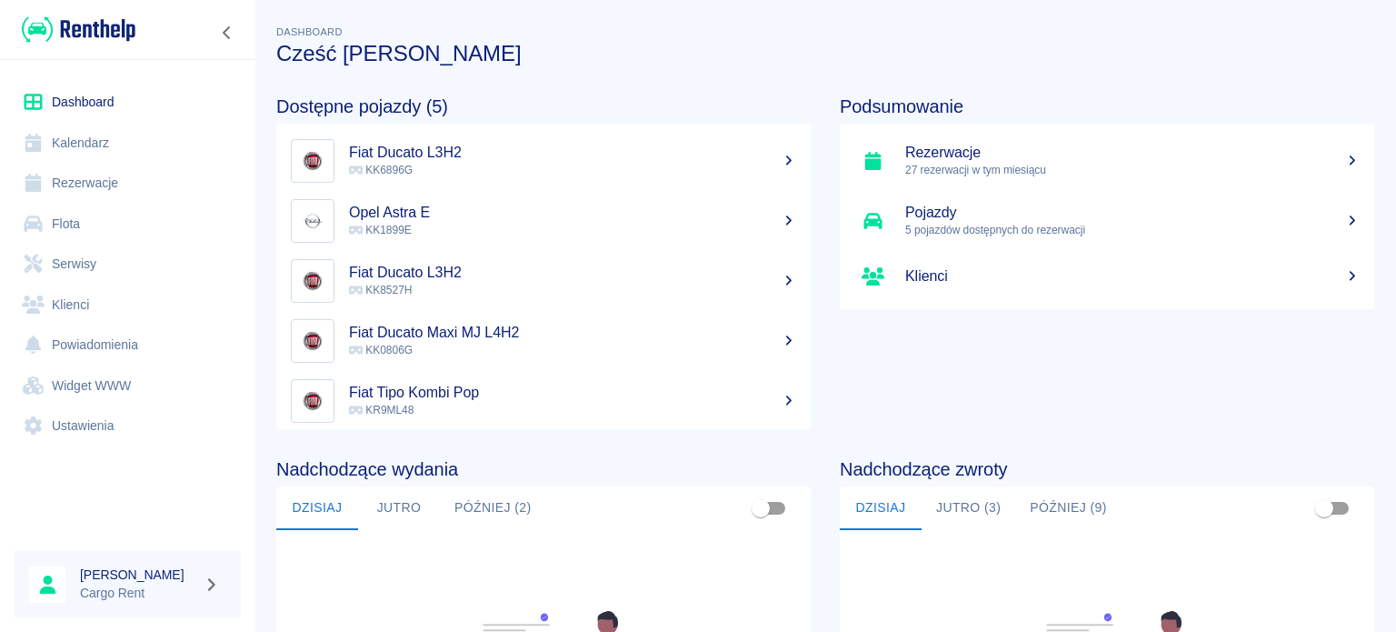
drag, startPoint x: 84, startPoint y: 134, endPoint x: 98, endPoint y: 141, distance: 15.9
click at [84, 134] on link "Kalendarz" at bounding box center [128, 143] width 226 height 41
